Goal: Find specific page/section: Find specific page/section

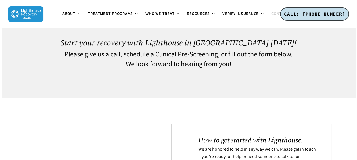
scroll to position [28, 0]
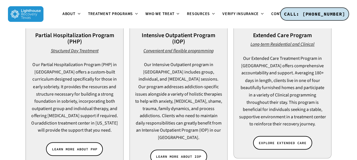
scroll to position [426, 0]
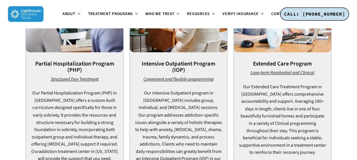
click at [322, 114] on p "Our Extended Care Treatment Program in Dallas offers comprehensive accountabili…" at bounding box center [282, 119] width 87 height 73
